Goal: Task Accomplishment & Management: Use online tool/utility

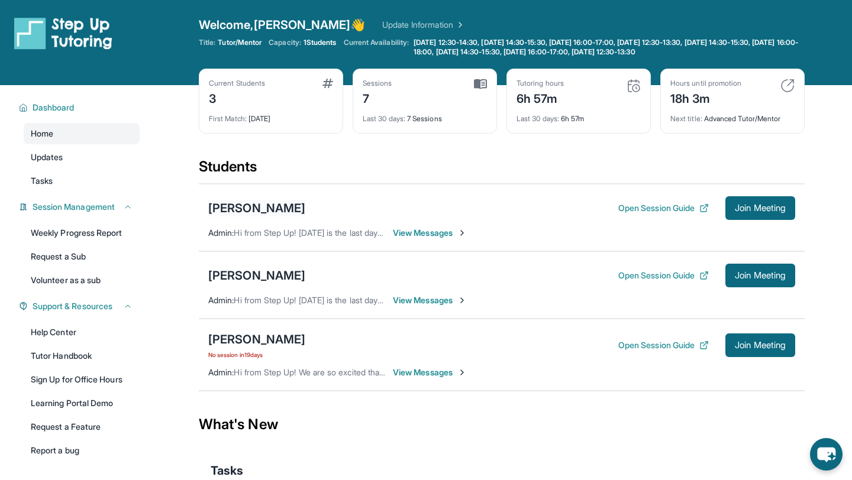
click at [293, 208] on div "[PERSON_NAME]" at bounding box center [256, 208] width 97 height 17
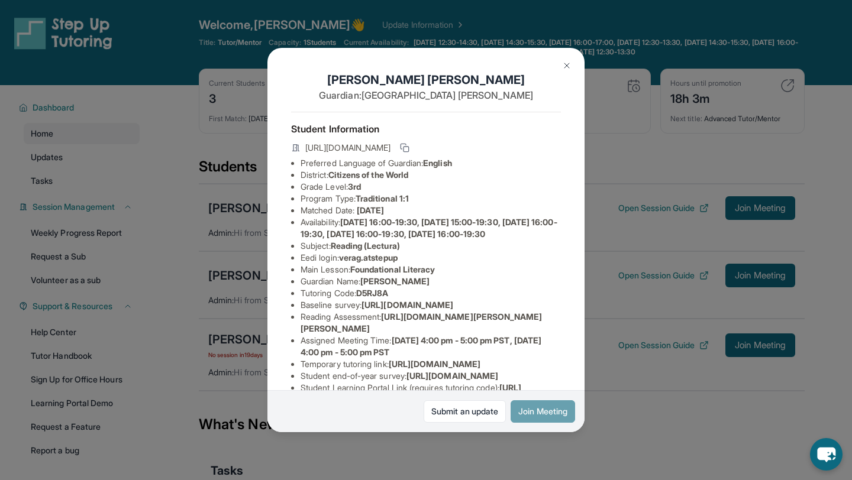
click at [533, 410] on button "Join Meeting" at bounding box center [542, 411] width 64 height 22
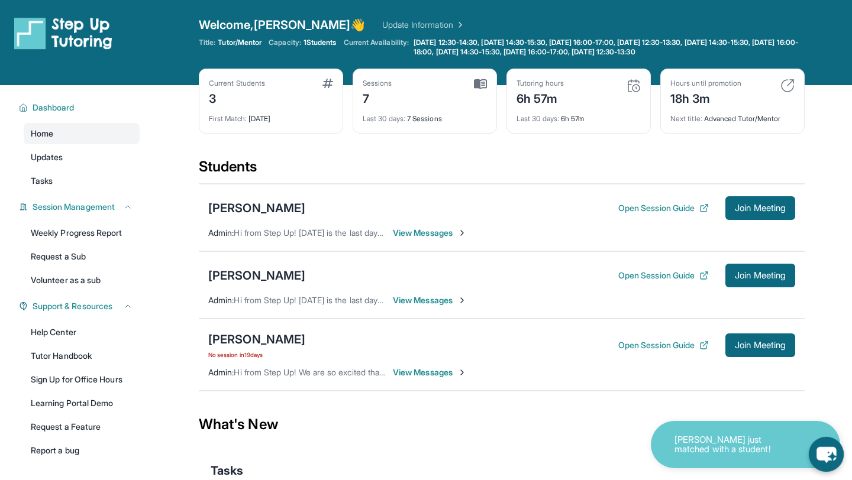
click at [820, 456] on icon "chat-button" at bounding box center [826, 455] width 20 height 16
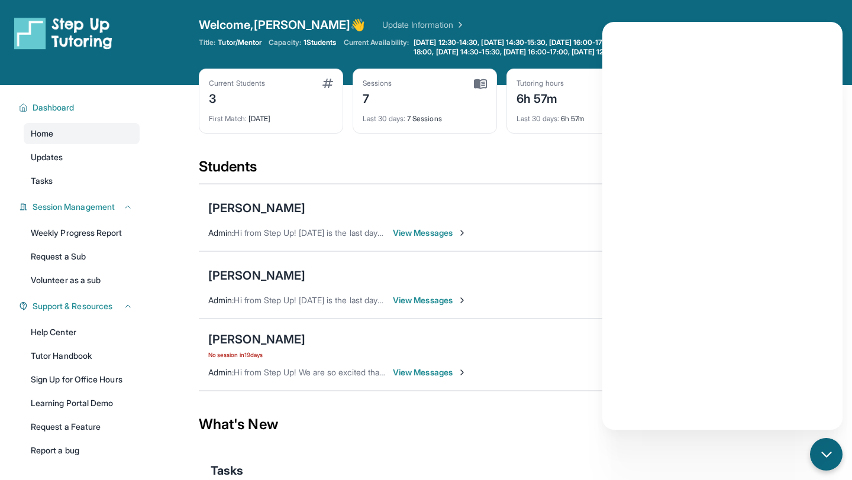
click at [568, 439] on div "What's New" at bounding box center [502, 425] width 606 height 52
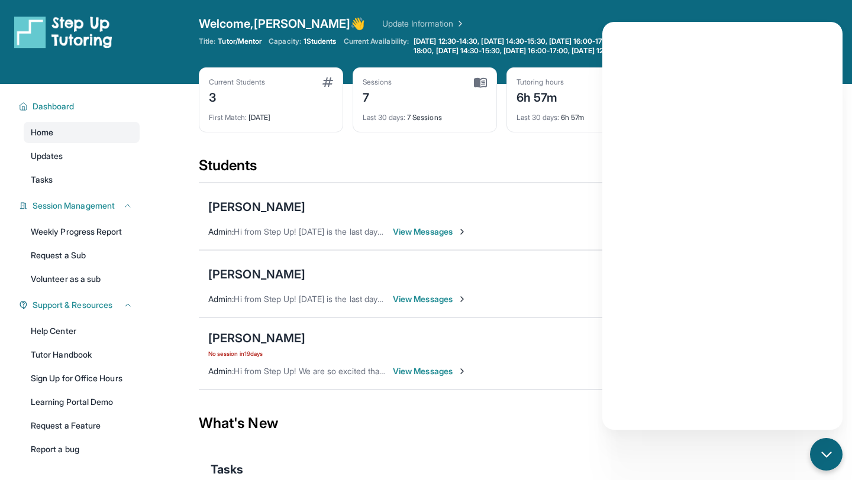
click at [563, 437] on div "What's New" at bounding box center [502, 423] width 606 height 52
click at [827, 455] on icon "chat-button" at bounding box center [825, 454] width 15 height 15
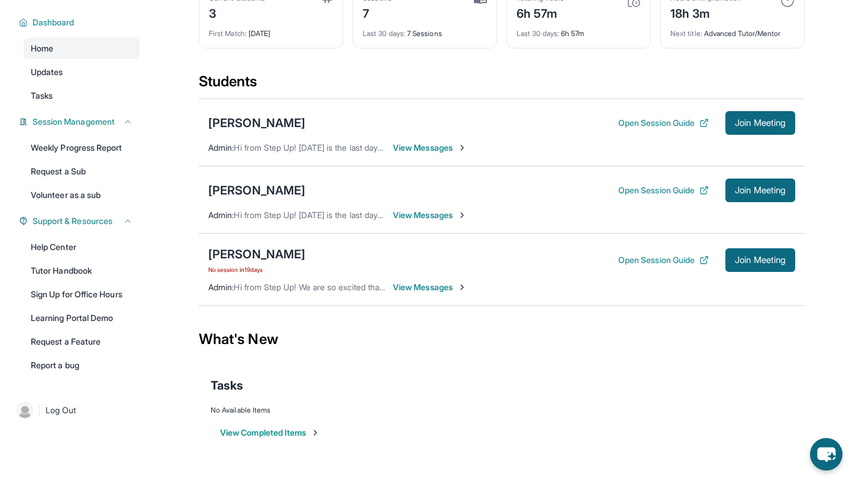
scroll to position [0, 0]
